Goal: Task Accomplishment & Management: Complete application form

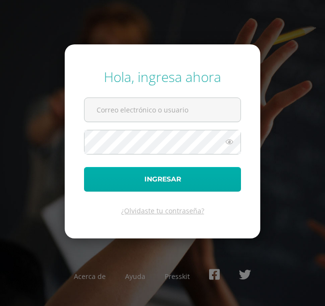
type input "bsantos@bilinguesanjuan.edu.gt"
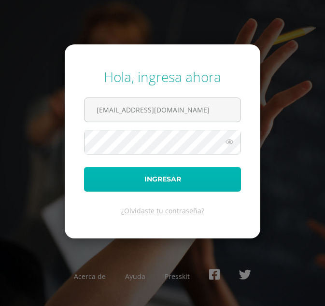
click at [175, 178] on button "Ingresar" at bounding box center [162, 179] width 157 height 25
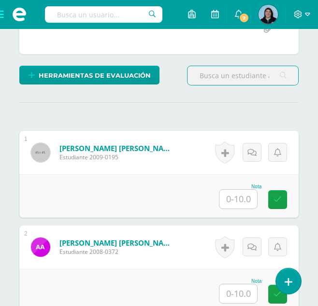
scroll to position [291, 0]
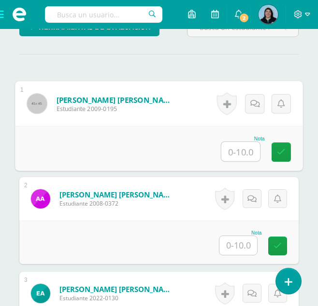
click at [239, 154] on input "text" at bounding box center [240, 151] width 39 height 19
type input "9"
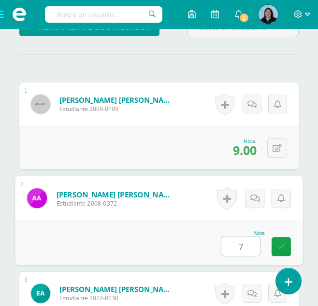
type input "7"
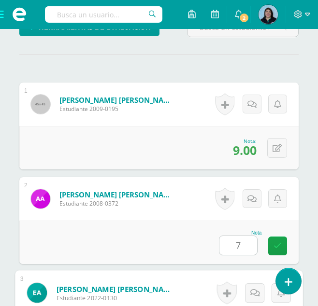
scroll to position [478, 0]
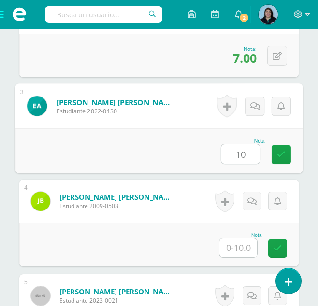
type input "10"
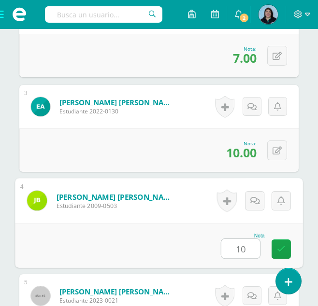
type input "10"
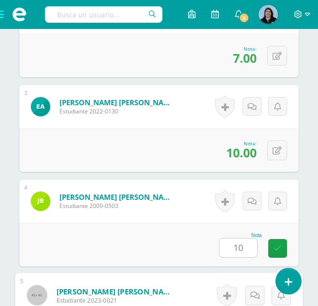
scroll to position [667, 0]
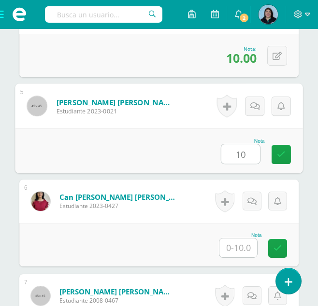
type input "10"
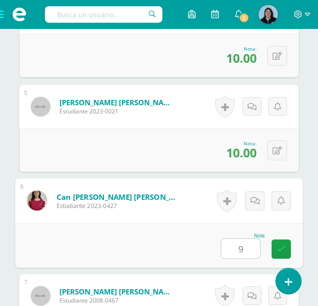
type input "9"
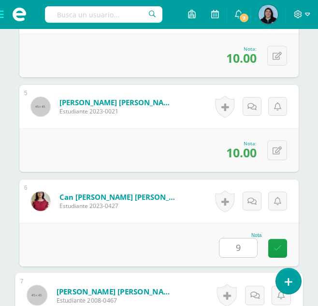
scroll to position [856, 0]
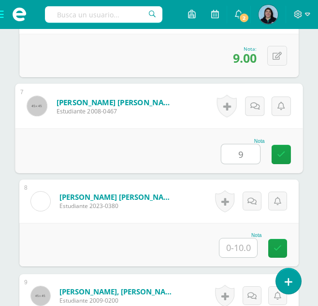
type input "9"
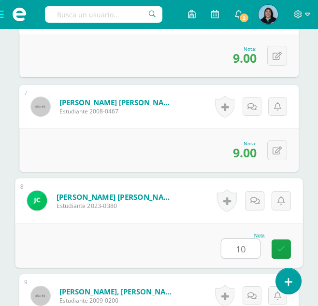
type input "10"
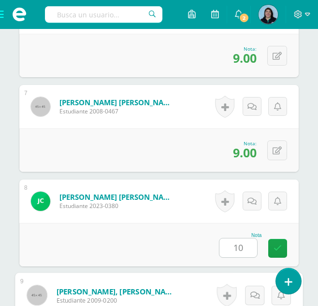
scroll to position [1045, 0]
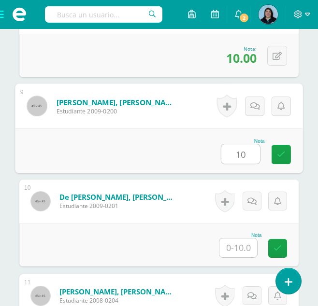
type input "10"
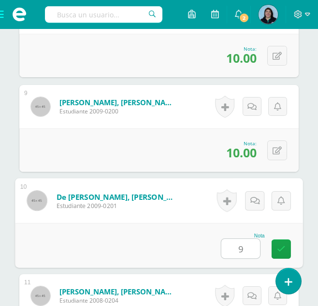
type input "9"
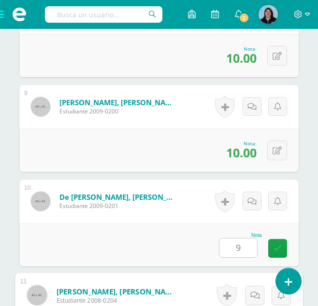
scroll to position [1234, 0]
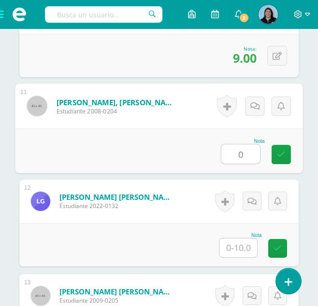
type input "0"
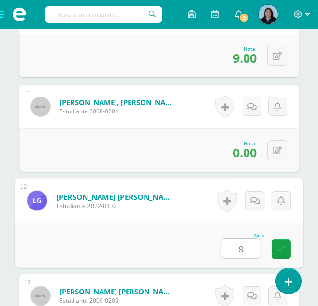
type input "8"
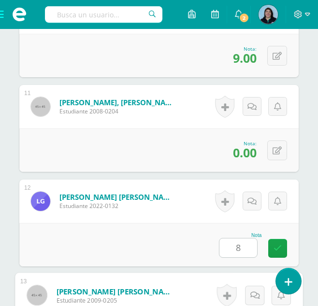
scroll to position [1424, 0]
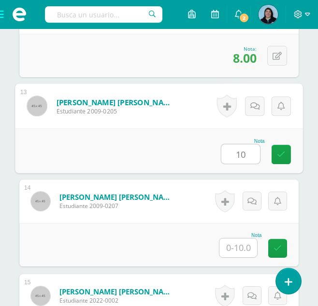
type input "10"
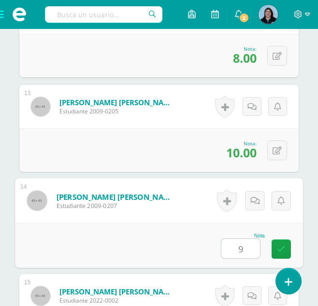
type input "9"
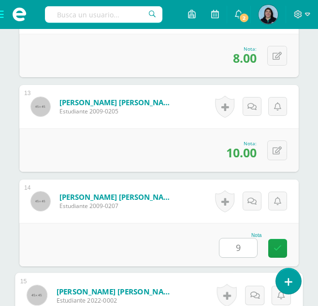
scroll to position [1613, 0]
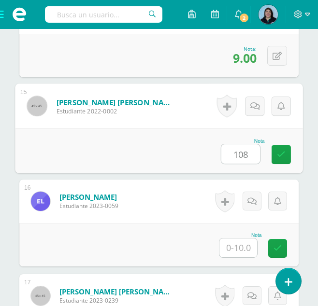
type input "10"
click at [280, 158] on icon at bounding box center [280, 154] width 9 height 8
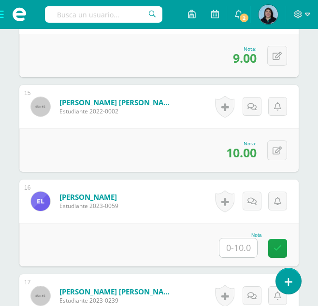
click at [242, 247] on input "text" at bounding box center [238, 247] width 38 height 19
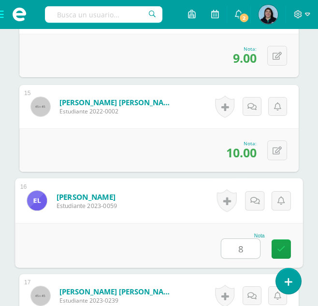
type input "8"
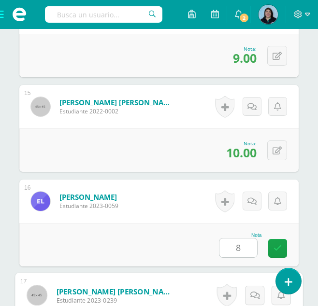
scroll to position [1802, 0]
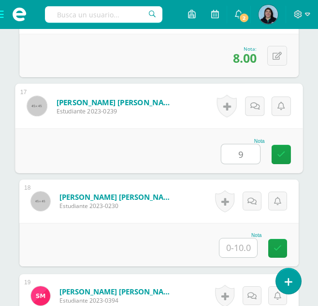
type input "9"
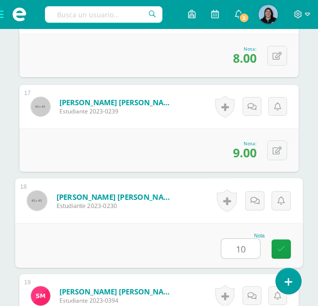
type input "10"
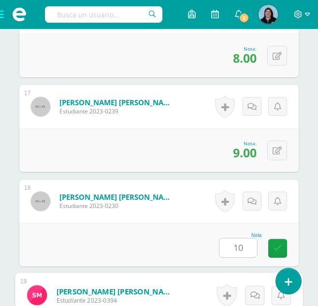
scroll to position [1991, 0]
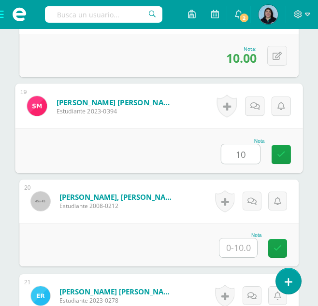
type input "10"
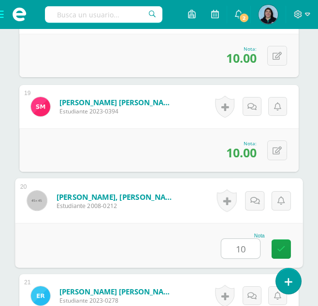
type input "10"
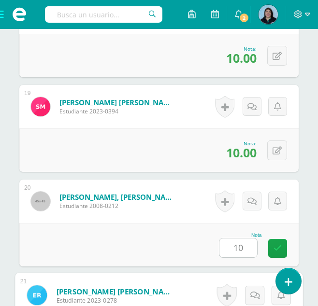
scroll to position [2180, 0]
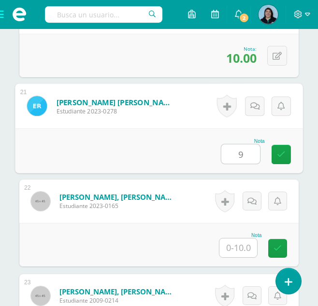
type input "9"
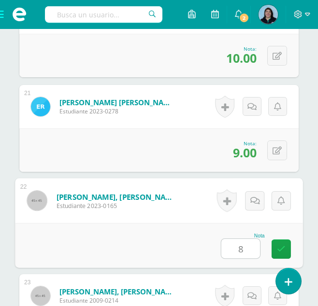
type input "8"
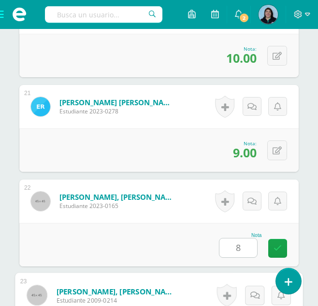
scroll to position [2369, 0]
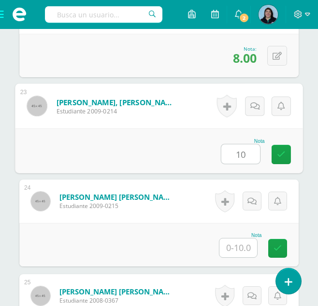
type input "10"
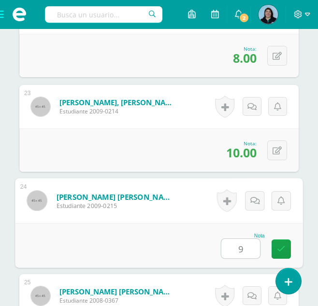
type input "9"
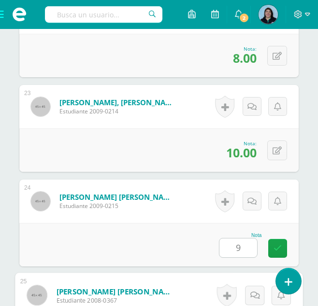
scroll to position [2558, 0]
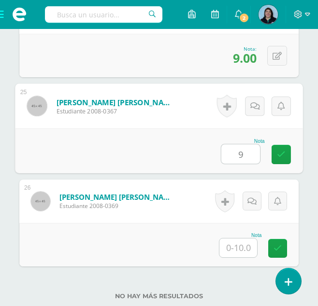
type input "9"
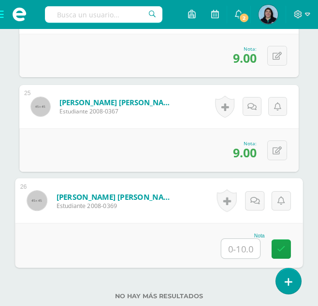
type input "9"
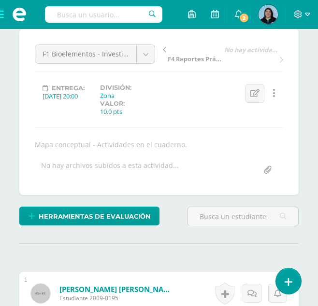
scroll to position [97, 0]
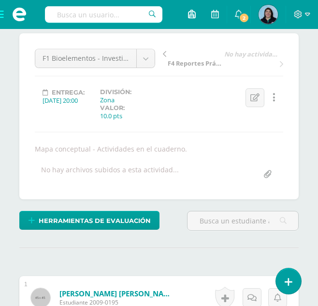
scroll to position [98, 0]
